Goal: Information Seeking & Learning: Compare options

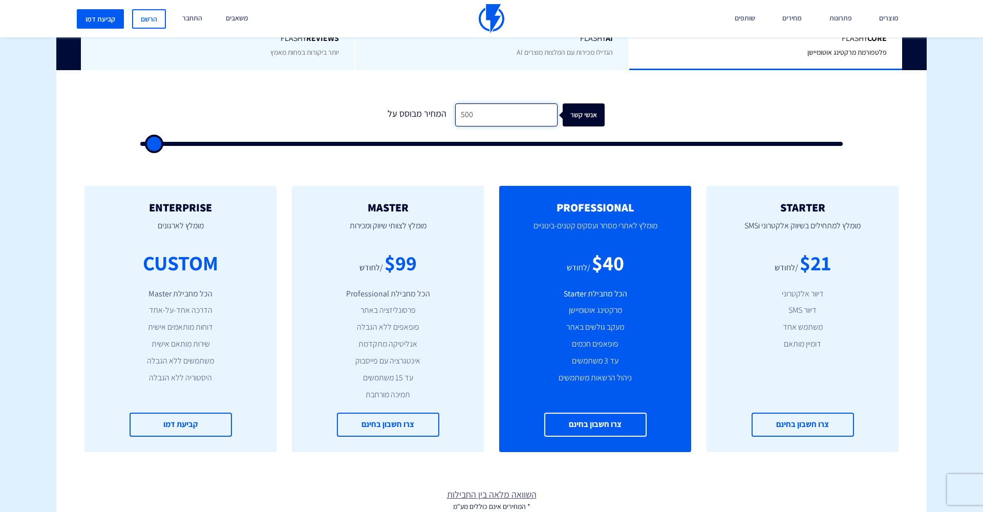
click at [525, 118] on input "500" at bounding box center [506, 114] width 102 height 23
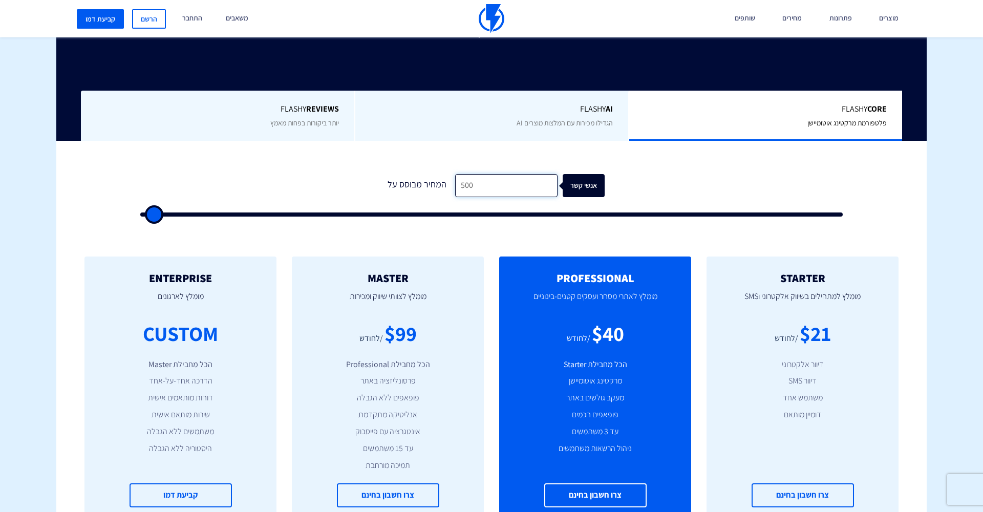
scroll to position [217, 0]
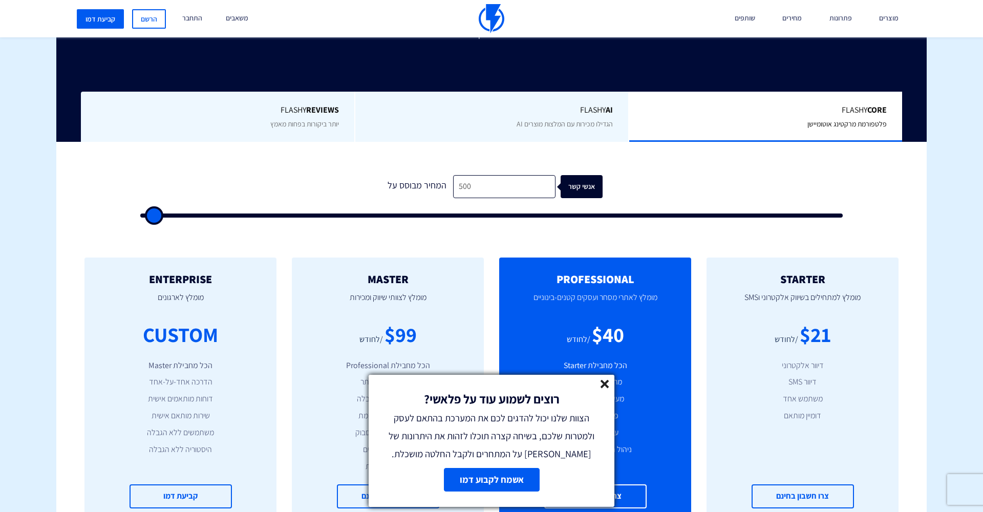
click at [495, 474] on link "אשמח לקבוע דמו" at bounding box center [492, 480] width 96 height 24
click at [607, 384] on icon at bounding box center [605, 384] width 9 height 9
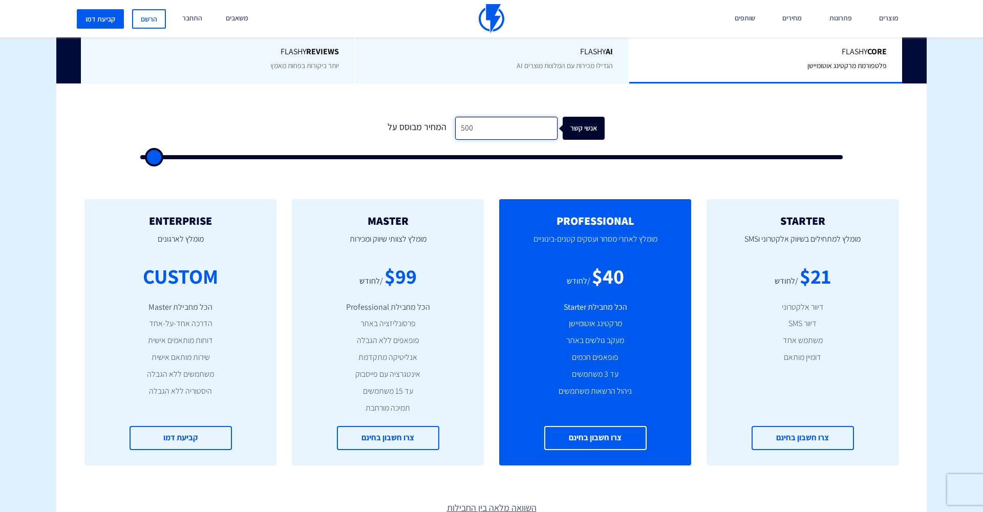
scroll to position [287, 0]
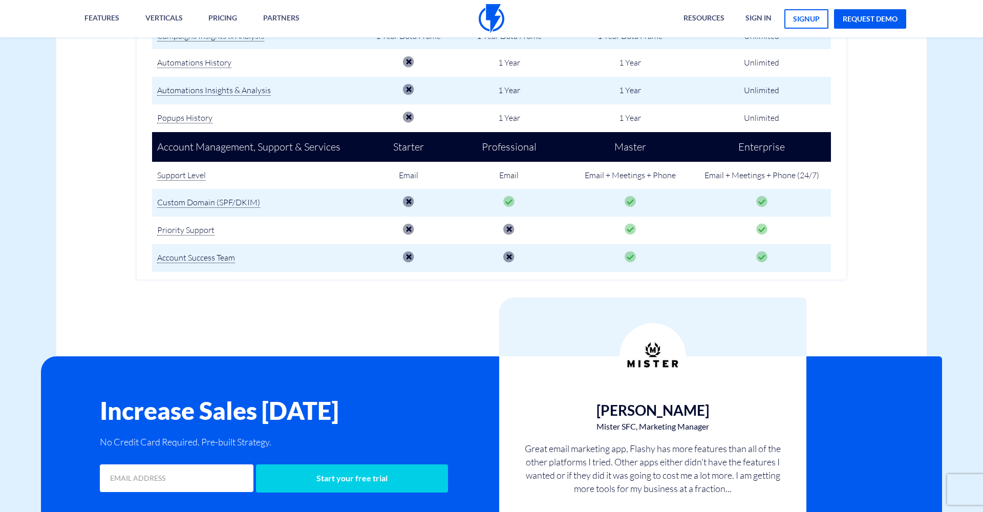
scroll to position [1491, 0]
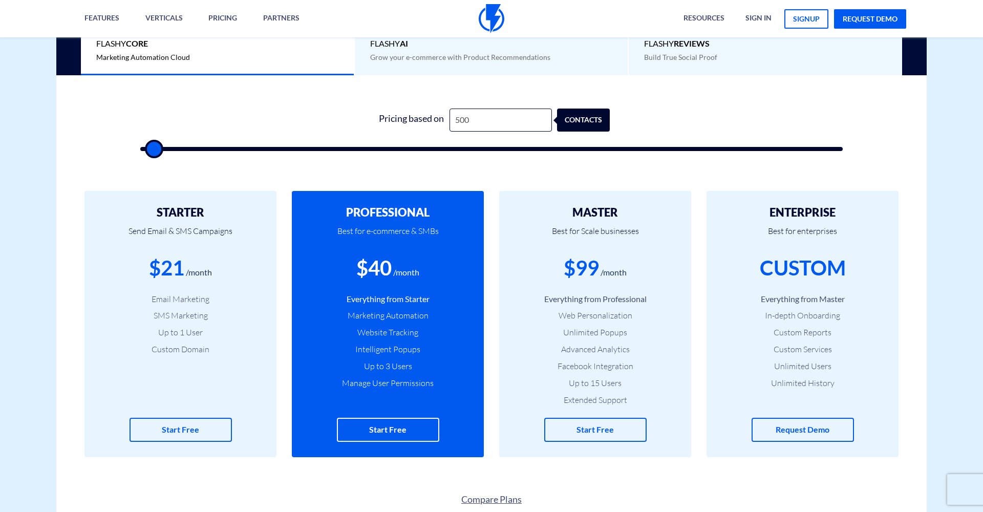
scroll to position [298, 0]
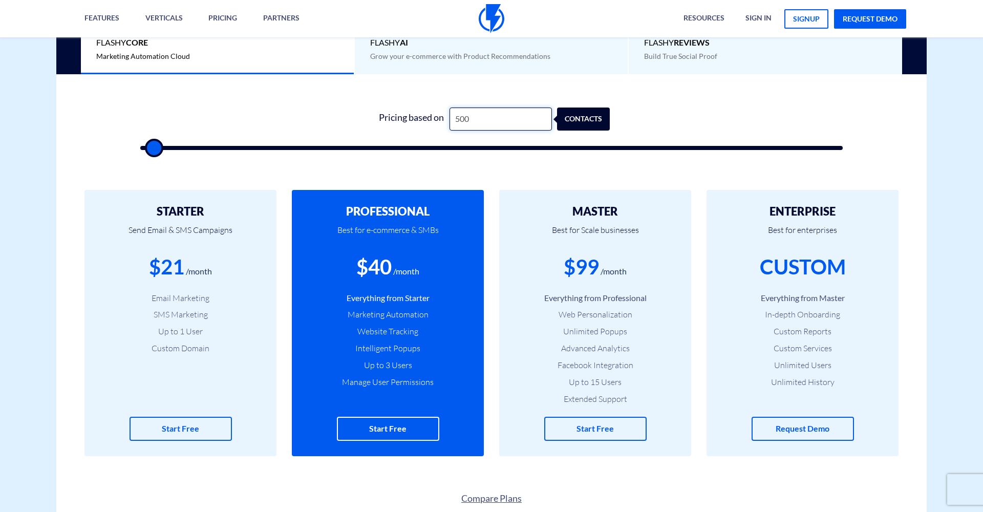
click at [493, 119] on input "500" at bounding box center [501, 119] width 102 height 23
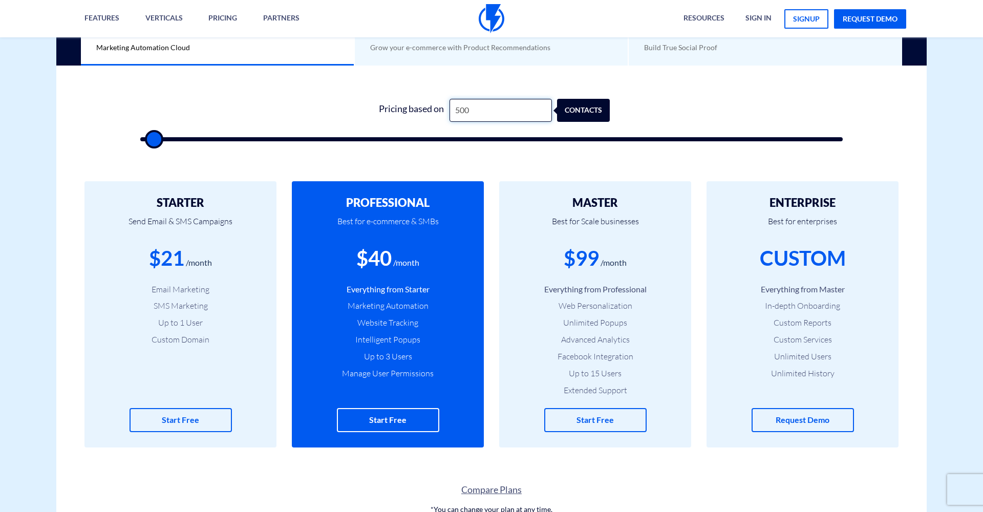
drag, startPoint x: 492, startPoint y: 112, endPoint x: 438, endPoint y: 111, distance: 53.8
click at [438, 111] on div "Pricing based on 500 contacts" at bounding box center [491, 110] width 237 height 23
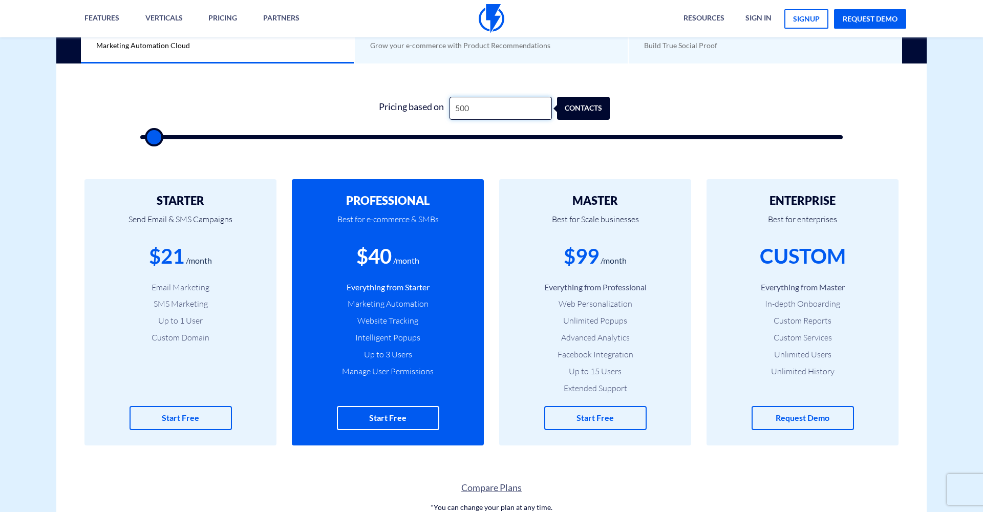
type input "1"
type input "500"
type input "10"
type input "500"
type input "100"
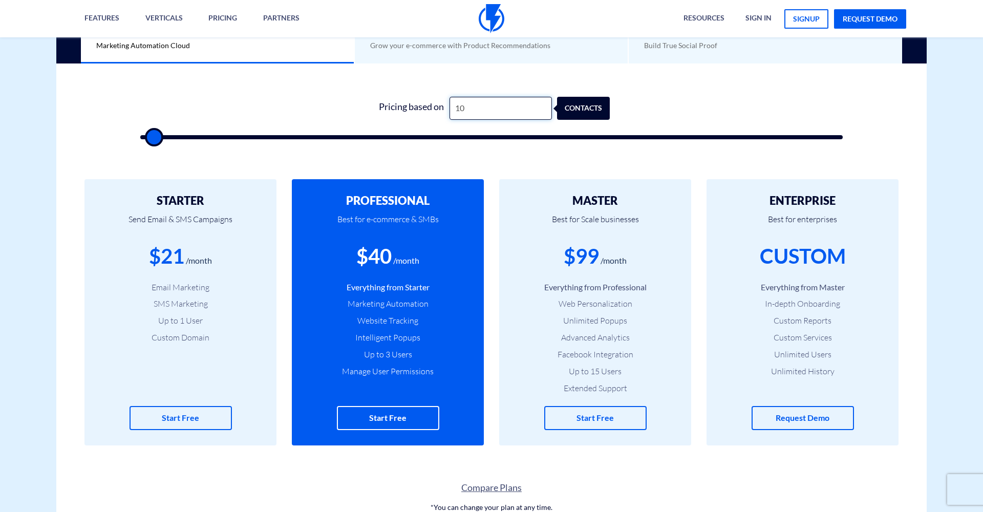
type input "500"
type input "10"
type input "500"
type input "1"
type input "500"
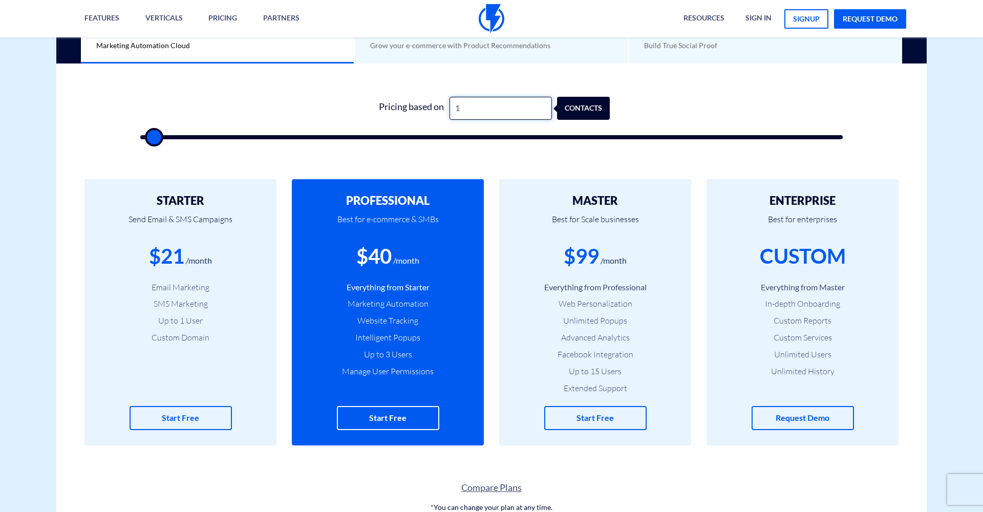
type input "500"
type input "1"
type input "500"
type input "12"
type input "500"
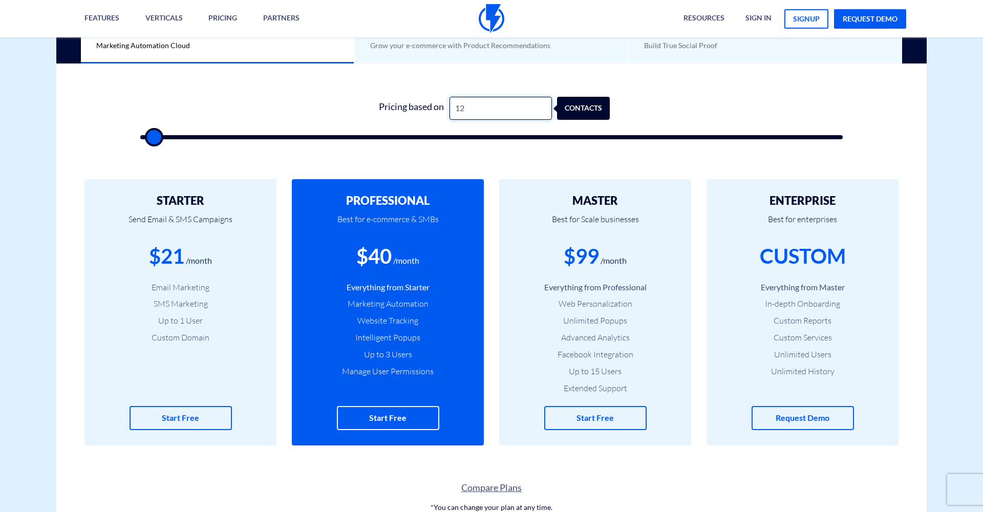
type input "125"
type input "500"
type input "1,250"
type input "1500"
click at [587, 108] on div "contacts" at bounding box center [596, 108] width 53 height 23
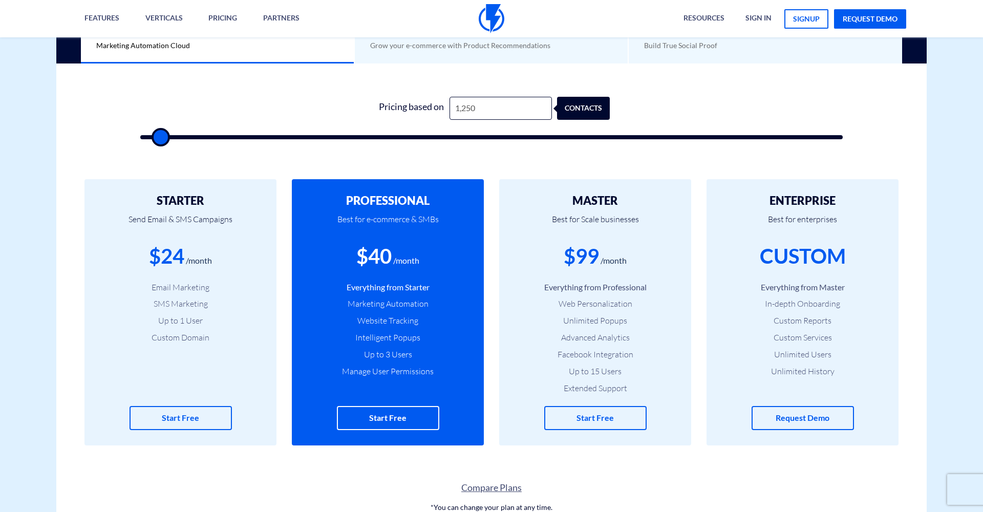
click at [587, 106] on div "contacts" at bounding box center [598, 108] width 53 height 23
drag, startPoint x: 506, startPoint y: 108, endPoint x: 440, endPoint y: 104, distance: 65.6
click at [440, 104] on div "Pricing based on 1,250 contacts" at bounding box center [491, 108] width 237 height 23
type input "1"
type input "500"
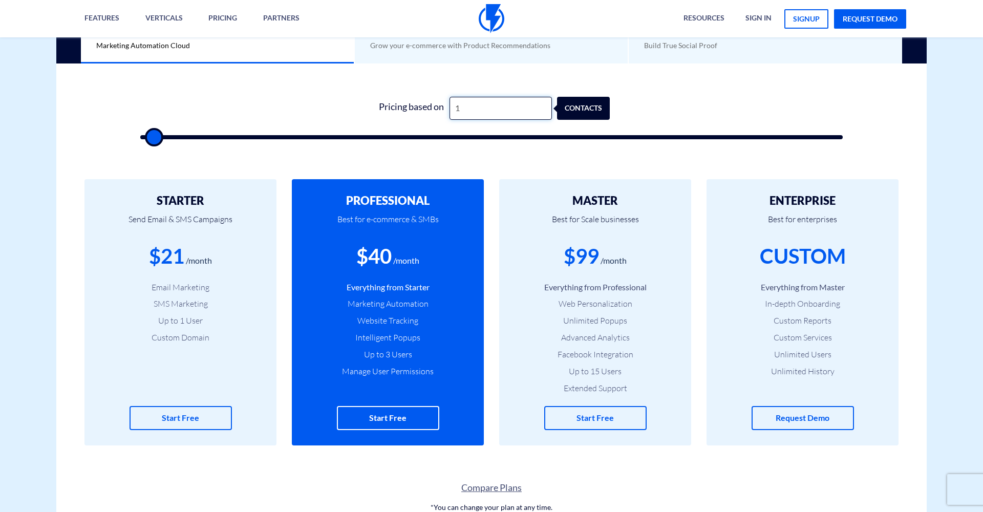
type input "12"
type input "500"
type input "125"
type input "500"
type input "1,251"
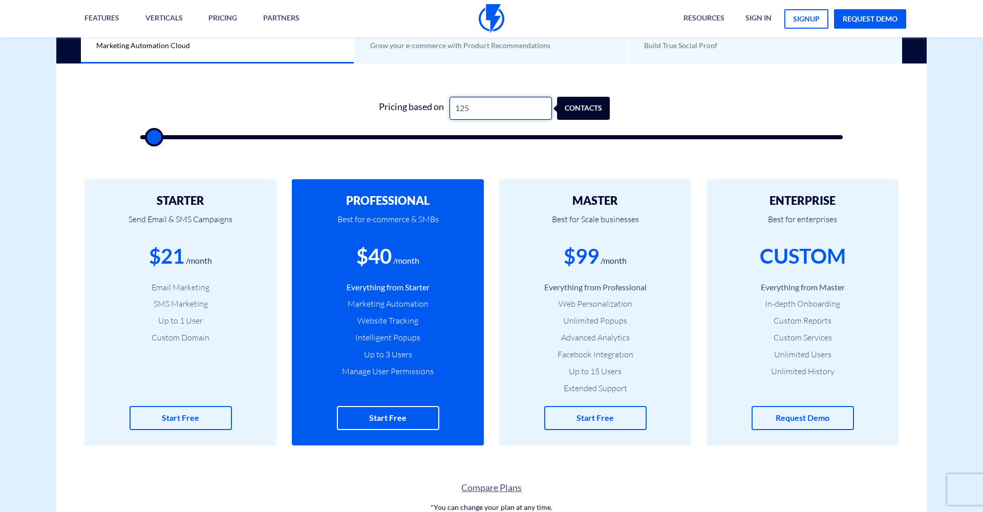
type input "1500"
click at [592, 110] on div "contacts" at bounding box center [588, 108] width 53 height 23
click at [503, 106] on input "1,251" at bounding box center [501, 108] width 102 height 23
type input "125"
type input "500"
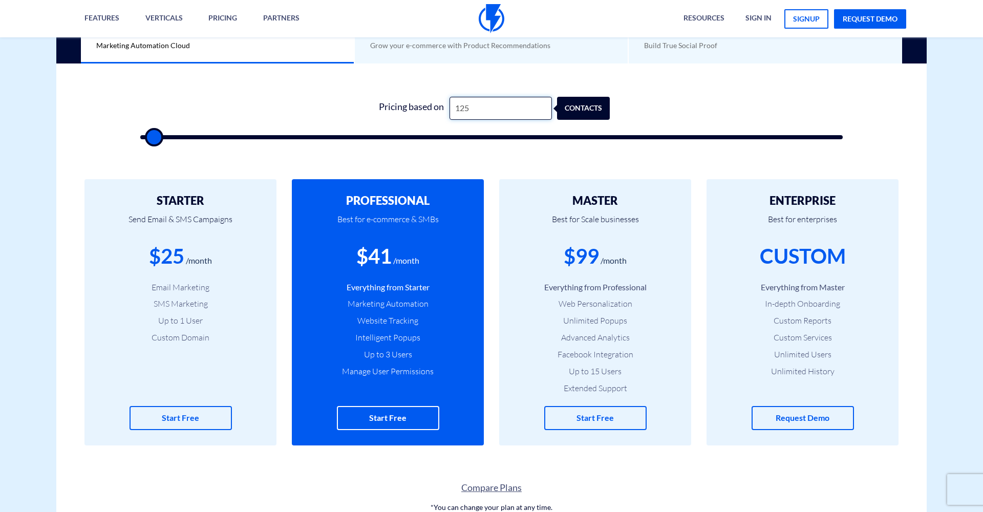
type input "12"
type input "500"
type input "1"
type input "500"
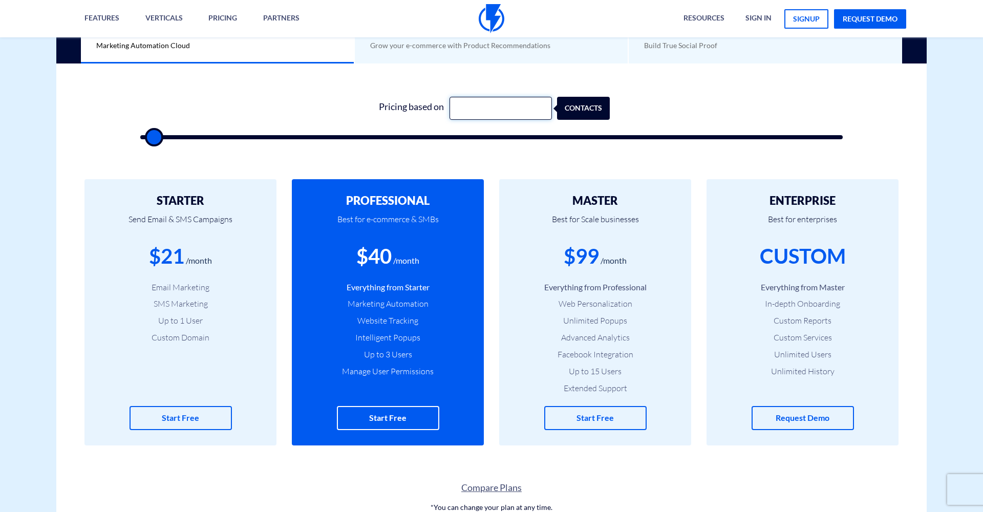
type input "5"
type input "500"
type input "50"
type input "500"
type input "5,000"
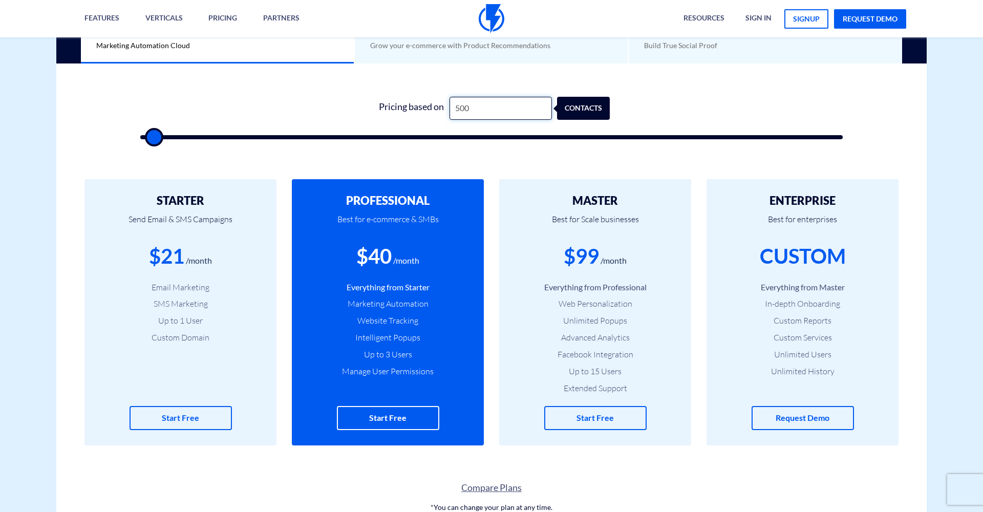
type input "5000"
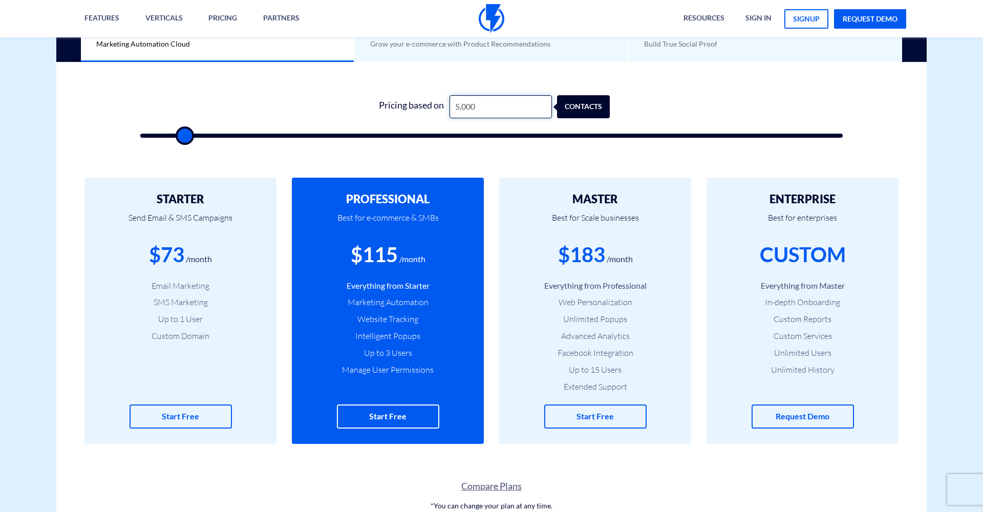
scroll to position [311, 0]
type input "500"
type input "50"
type input "500"
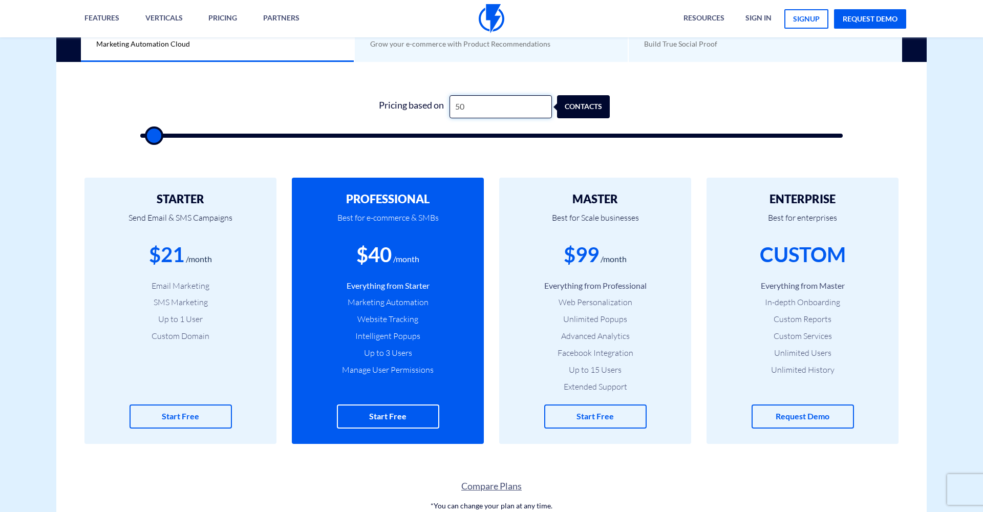
type input "5"
type input "500"
type input "5"
type input "500"
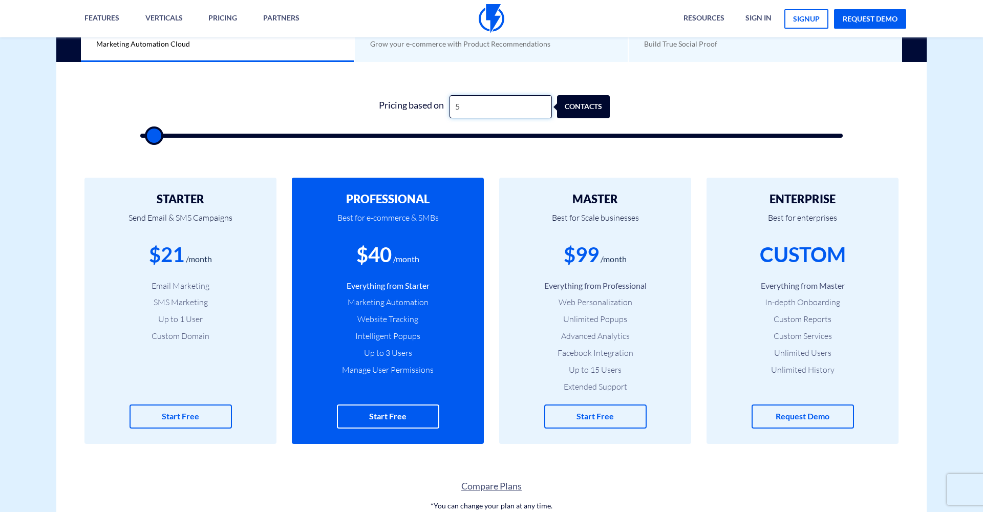
type input "50"
type input "500"
type input "5,000"
type input "5000"
type input "50,000"
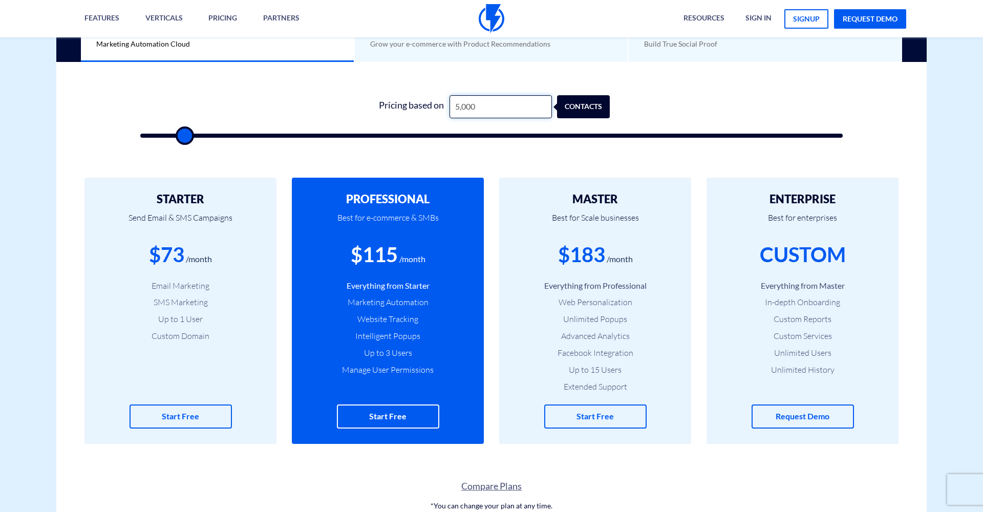
type input "50000"
type input "5,000"
type input "5000"
type input "500"
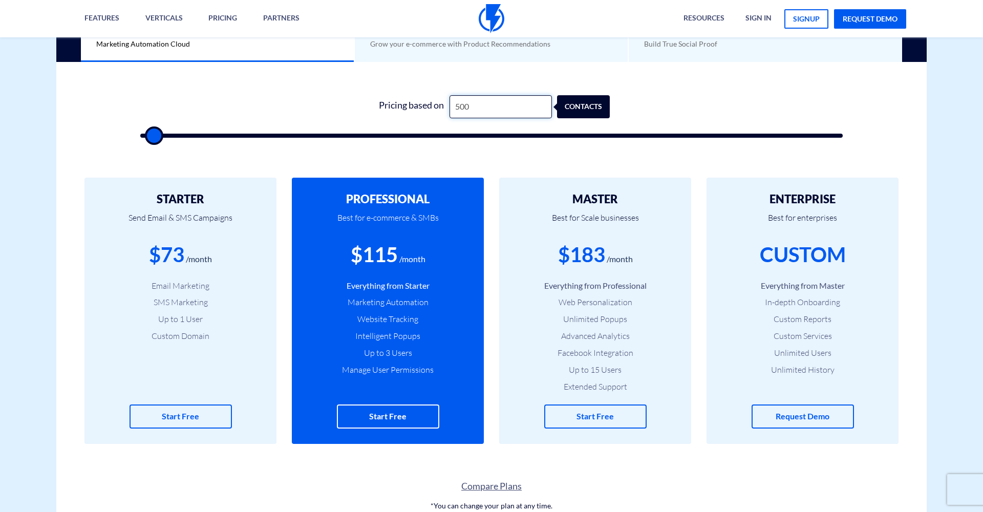
type input "50"
type input "500"
type input "5"
type input "500"
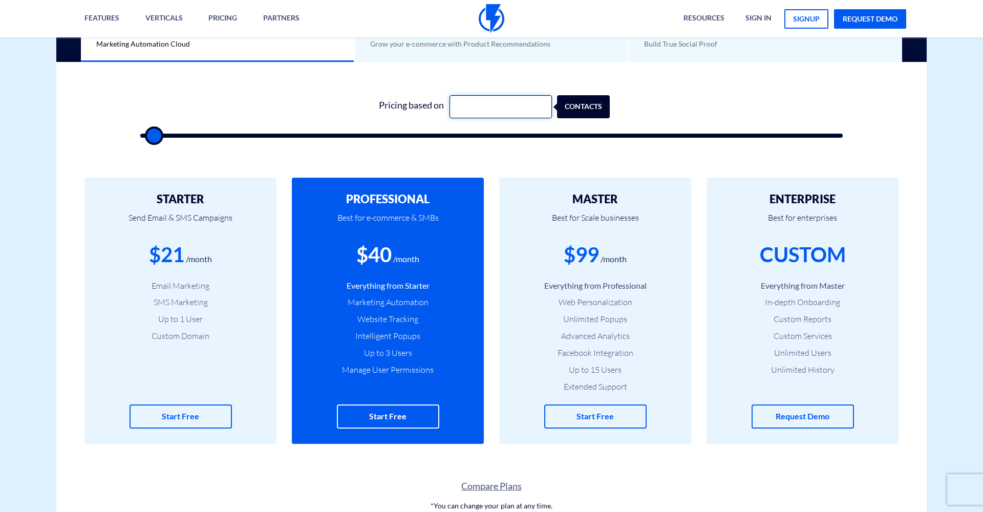
type input "3"
type input "500"
type input "35"
type input "500"
type input "3"
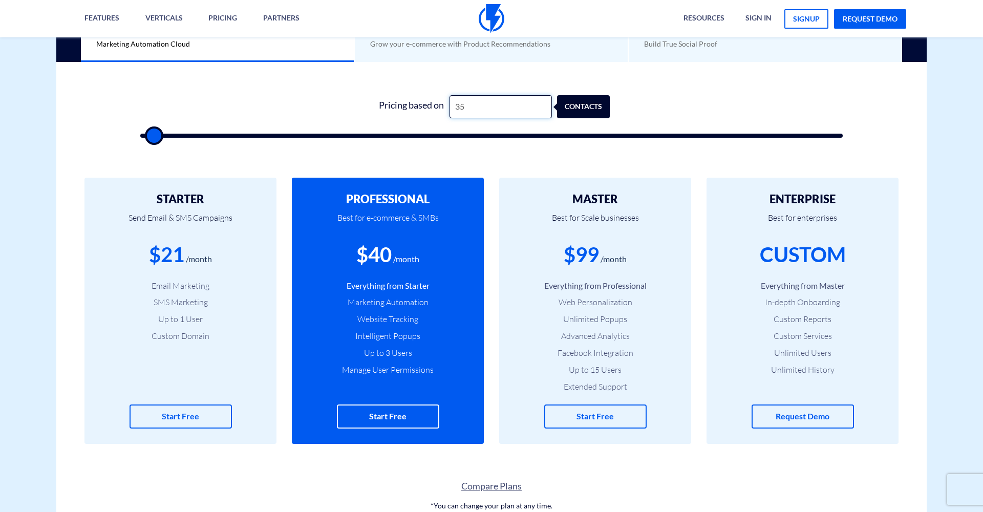
type input "500"
type input "5"
type input "500"
type input "50"
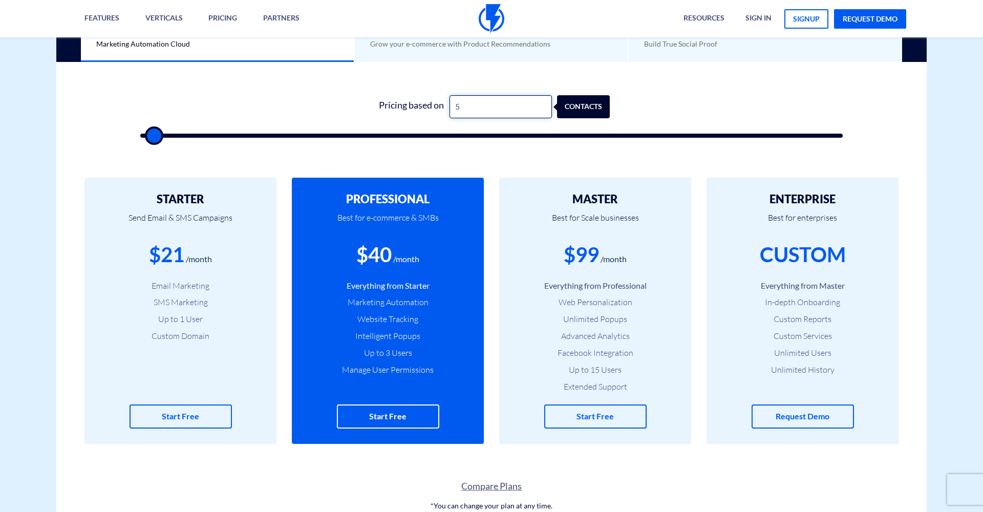
type input "500"
type input "5,000"
type input "5000"
type input "500"
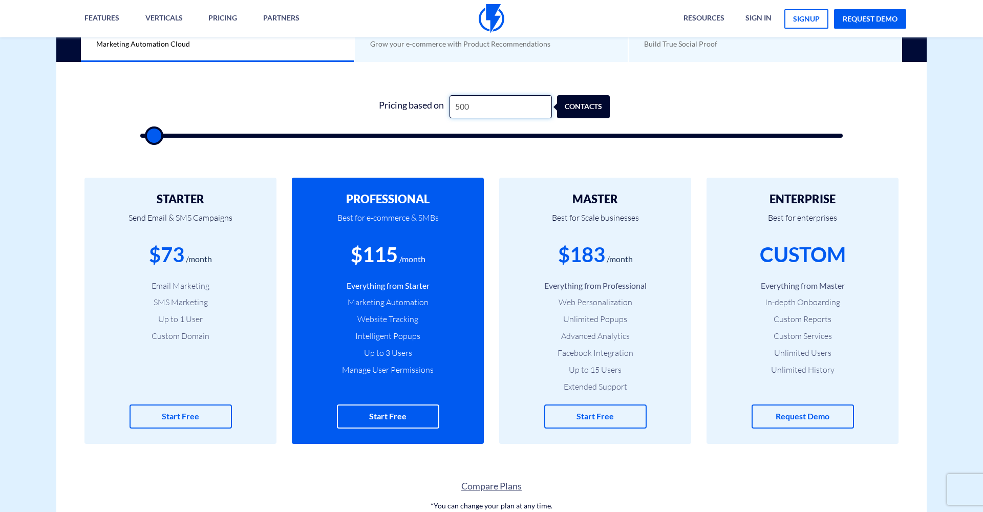
type input "50"
type input "500"
type input "5"
type input "500"
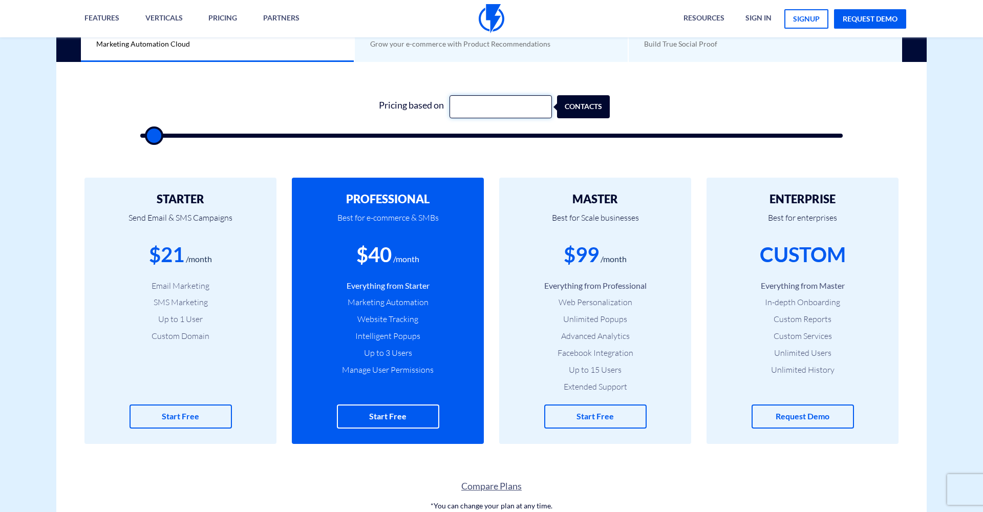
type input "2"
type input "500"
type input "20"
type input "500"
type input "200"
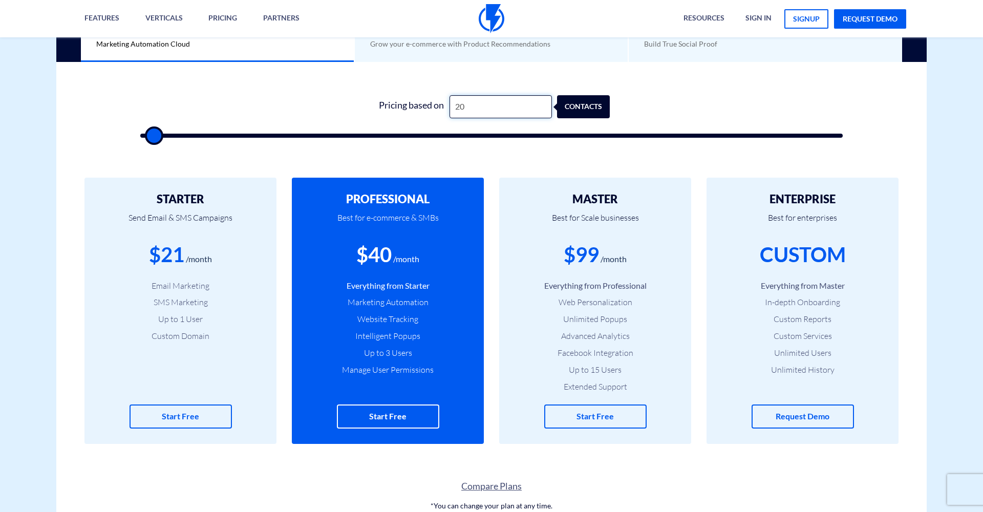
type input "500"
type input "2,000"
type input "2000"
type input "20,000"
type input "20000"
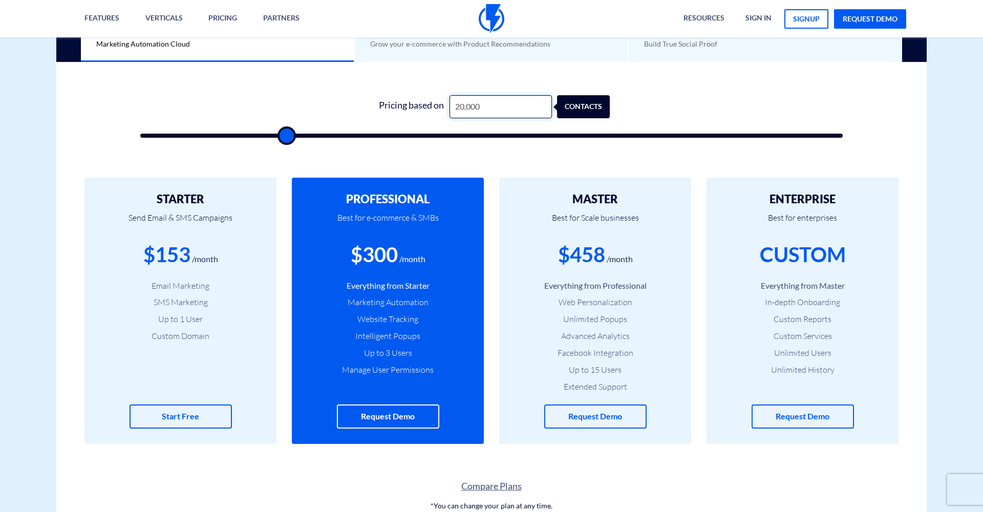
type input "2,000"
type input "2000"
type input "200"
type input "500"
type input "20"
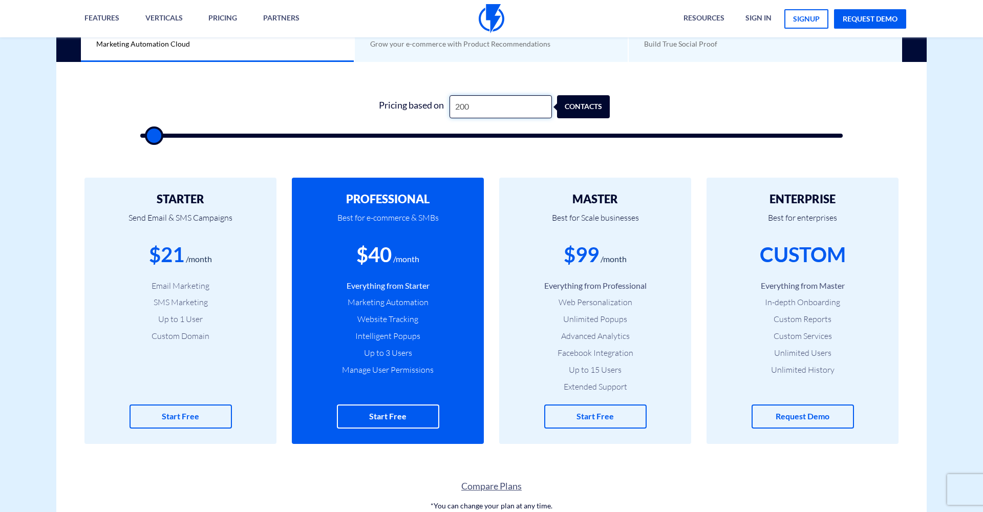
type input "500"
type input "2"
type input "500"
type input "1"
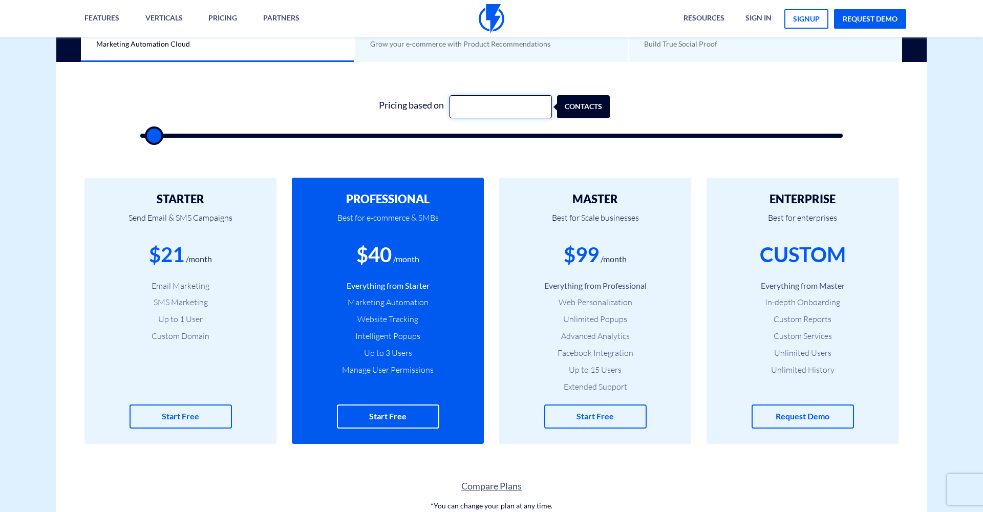
type input "500"
type input "10"
type input "500"
type input "100"
type input "500"
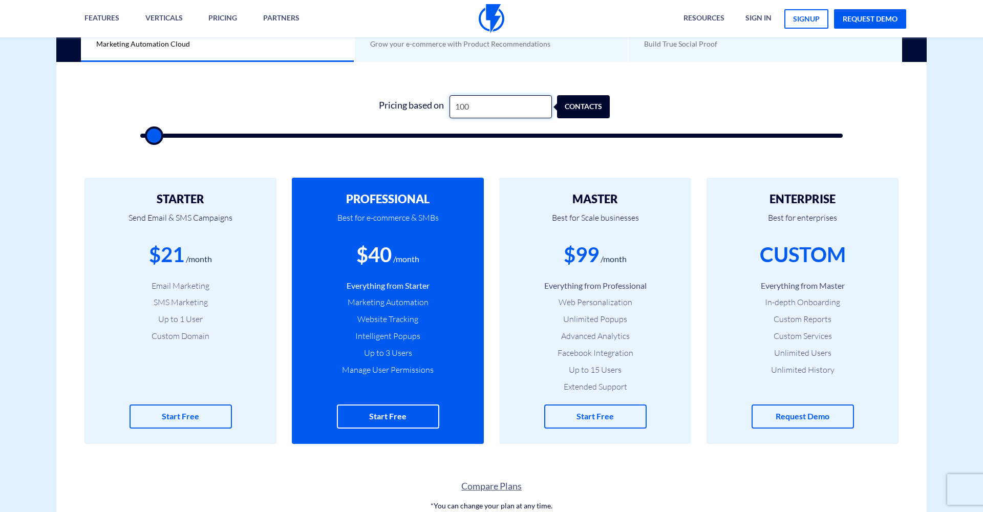
type input "1,000"
type input "1000"
type input "10,000"
type input "10000"
type input "100,000"
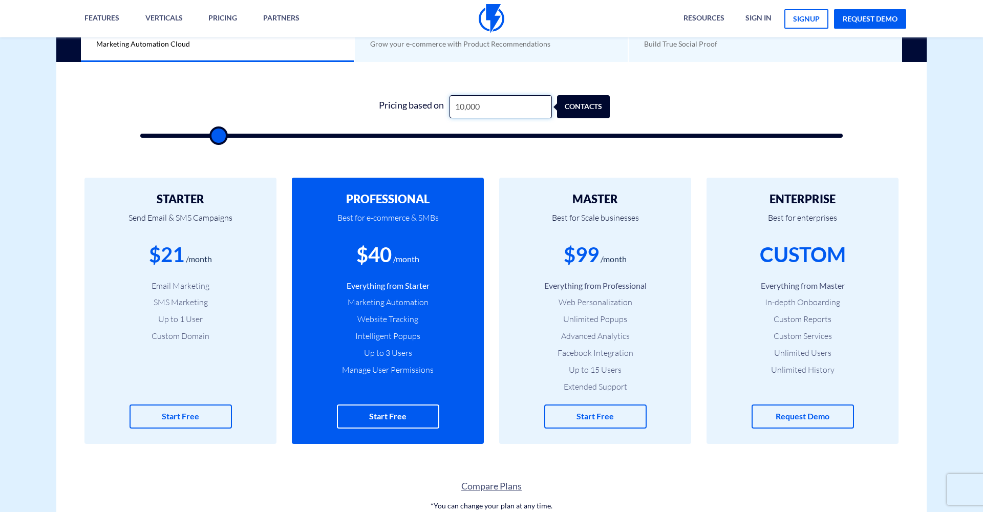
type input "100000"
type input "10,000"
type input "10000"
type input "1,000"
type input "1000"
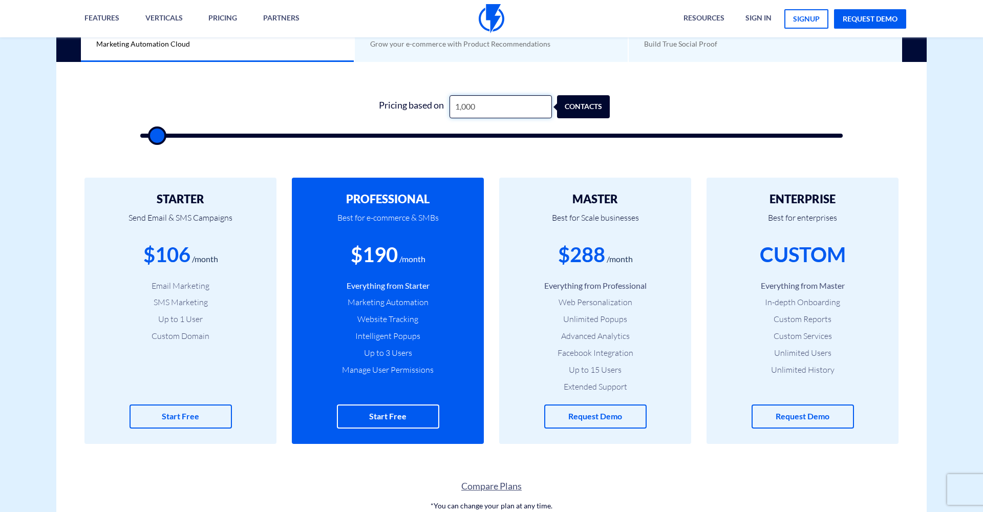
type input "100"
type input "500"
type input "10"
type input "500"
type input "1"
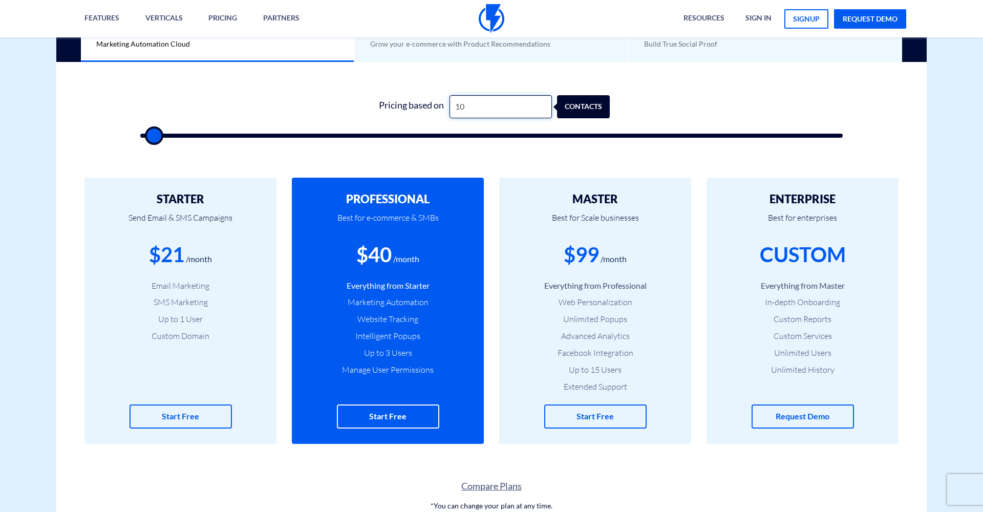
type input "500"
type input "2"
type input "500"
type input "20"
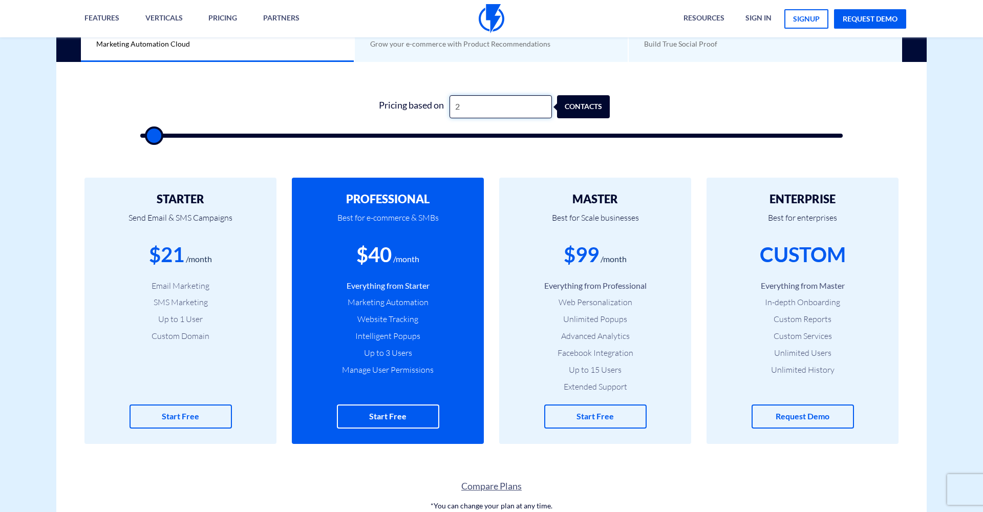
type input "500"
type input "200"
type input "500"
type input "2,000"
type input "2000"
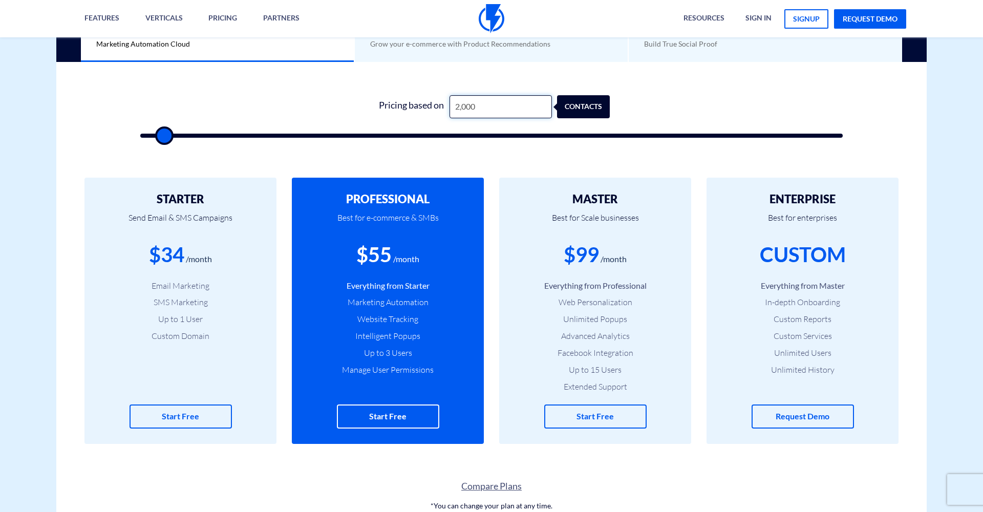
type input "200"
type input "500"
type input "20"
type input "500"
type input "2"
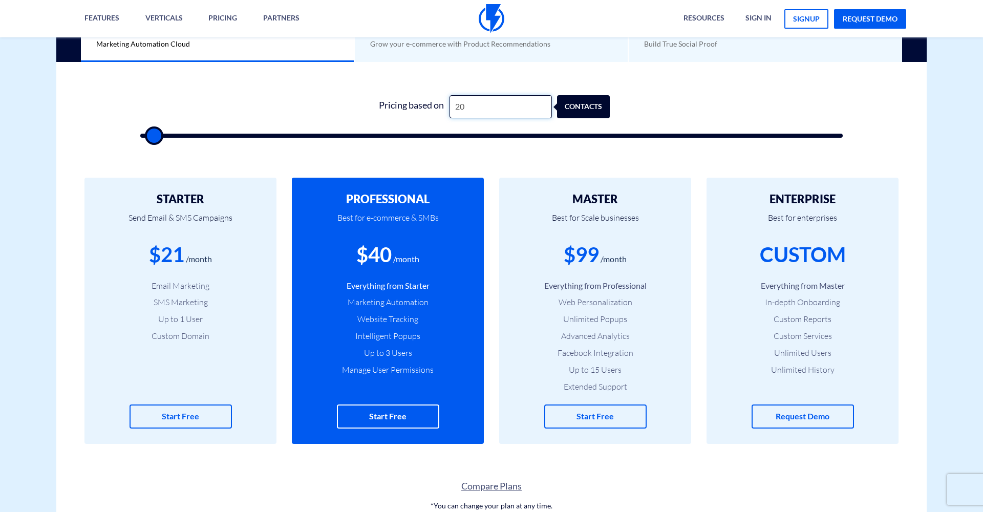
type input "500"
type input "3"
type input "500"
type input "36"
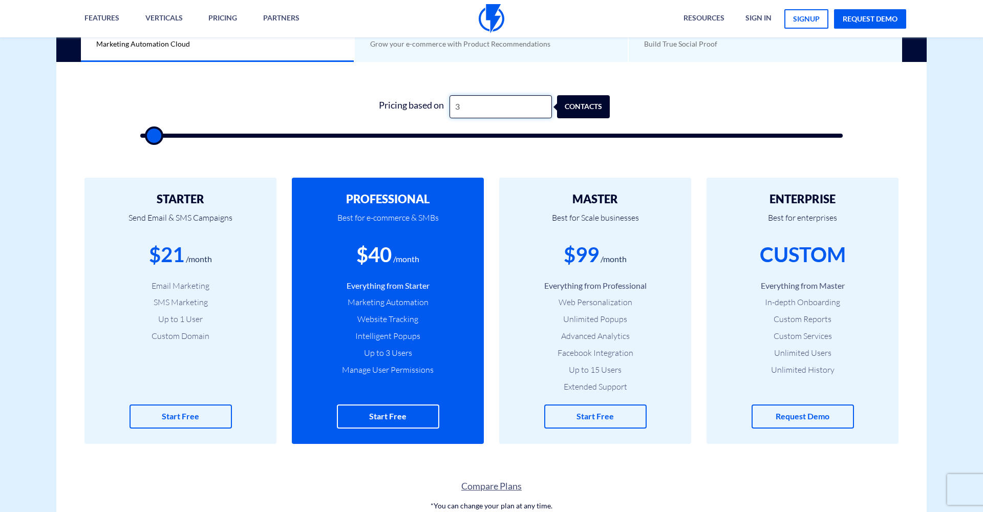
type input "500"
type input "360"
type input "500"
type input "3,600"
type input "3500"
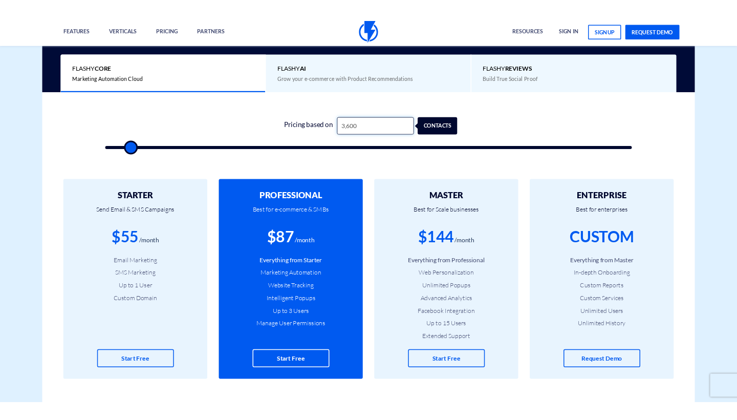
scroll to position [0, 0]
